Goal: Task Accomplishment & Management: Manage account settings

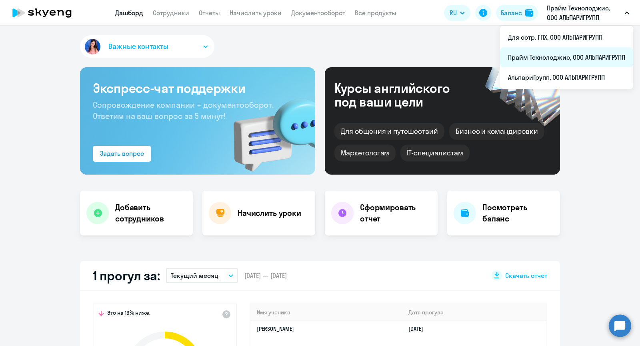
click at [543, 60] on li "Прайм Технолоджис, ООО АЛЬПАРИГРУПП" at bounding box center [566, 57] width 133 height 20
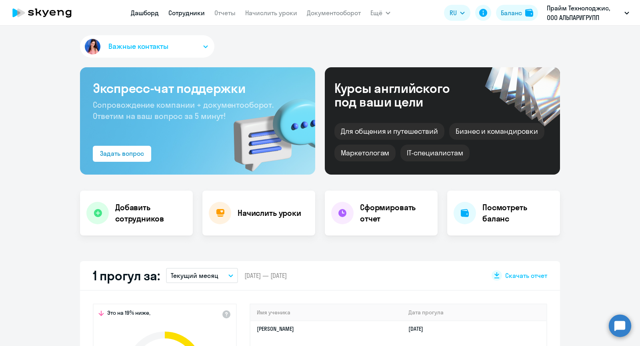
click at [192, 14] on link "Сотрудники" at bounding box center [187, 13] width 36 height 8
select select "30"
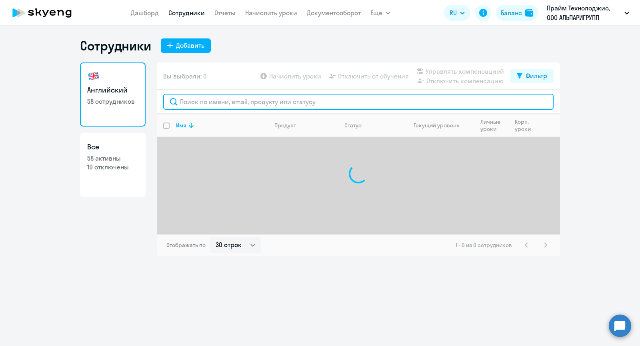
click at [213, 105] on input "text" at bounding box center [358, 102] width 391 height 16
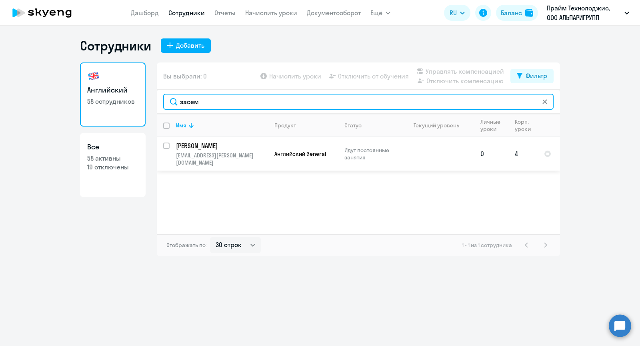
type input "засем"
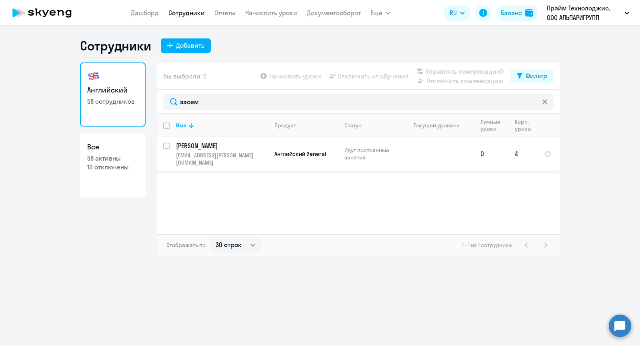
click at [168, 147] on input "select row 39041287" at bounding box center [171, 150] width 16 height 16
checkbox input "true"
click at [390, 79] on span "Отключить от обучения" at bounding box center [373, 76] width 71 height 10
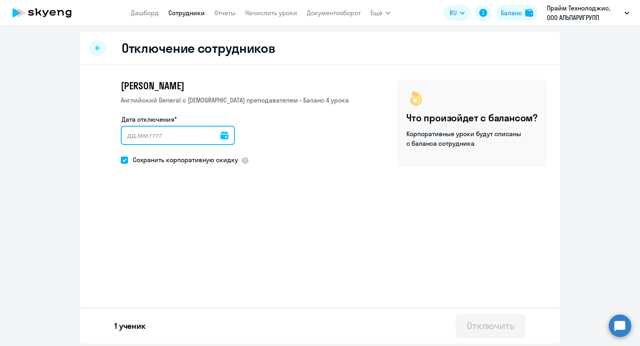
click at [192, 138] on input "Дата отключения*" at bounding box center [178, 135] width 114 height 19
click at [221, 135] on icon at bounding box center [225, 135] width 8 height 8
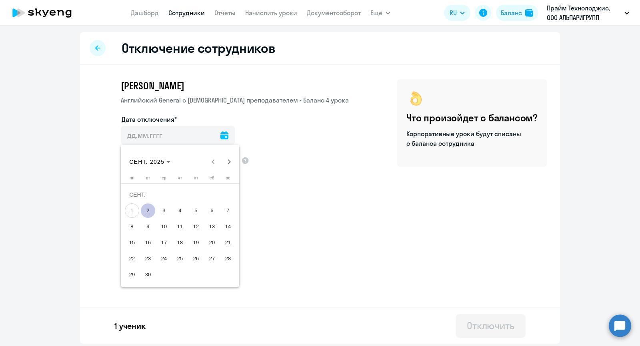
click at [146, 208] on span "2" at bounding box center [148, 210] width 14 height 14
type input "02.09.2025"
type input "2.9.2025"
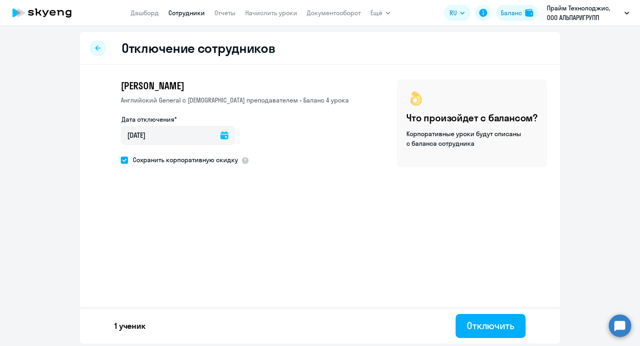
click at [199, 154] on ds-form-field "Дата отключения* 02.09.2025 2.9.2025" at bounding box center [178, 134] width 114 height 40
click at [199, 159] on span "Сохранить корпоративную скидку" at bounding box center [183, 160] width 110 height 10
click at [121, 160] on input "Сохранить корпоративную скидку" at bounding box center [120, 160] width 0 height 0
checkbox input "false"
click at [480, 325] on div "Отключить" at bounding box center [491, 325] width 48 height 13
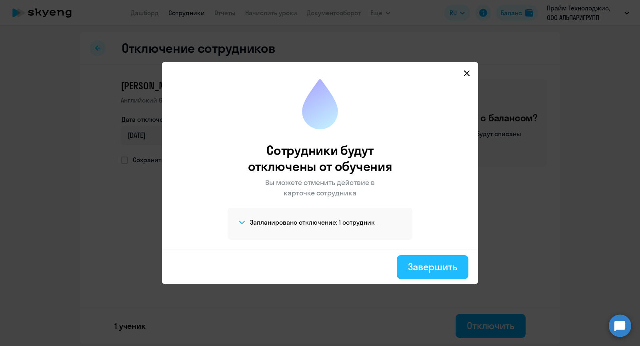
click at [449, 269] on div "Завершить" at bounding box center [432, 266] width 49 height 13
select select "30"
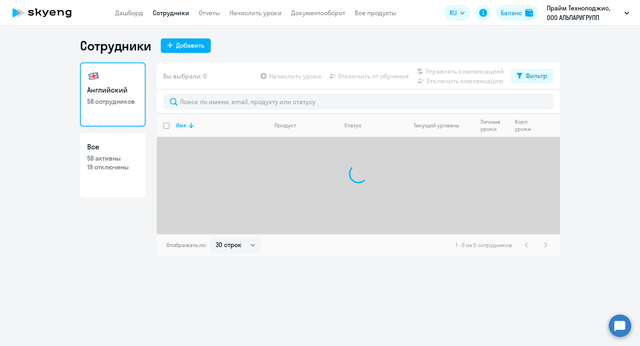
select select "30"
